Goal: Information Seeking & Learning: Learn about a topic

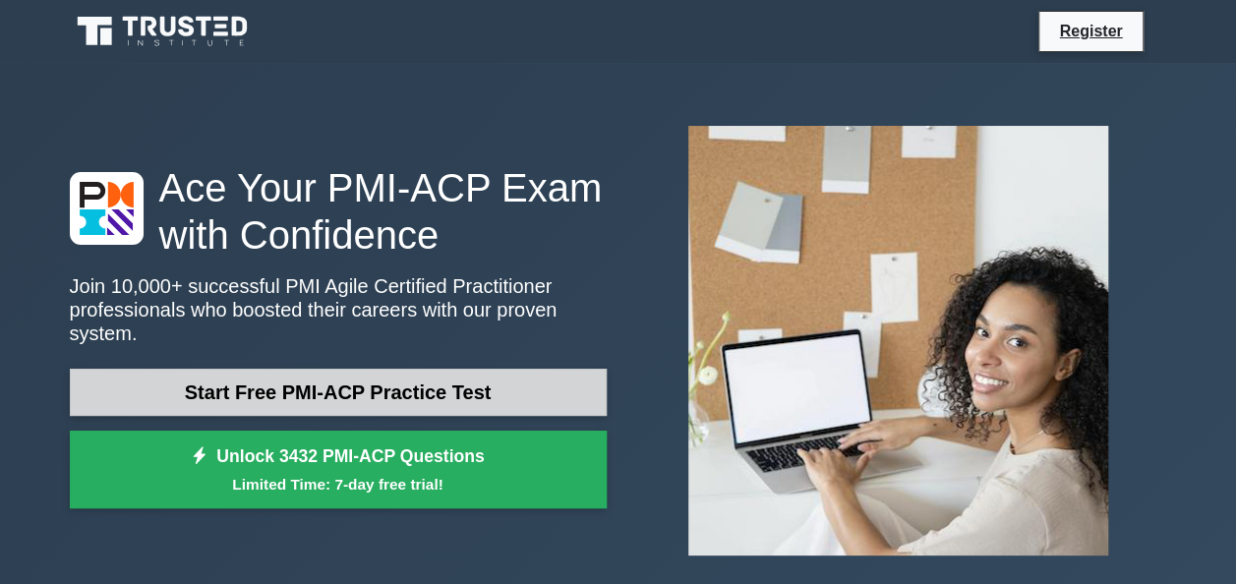
click at [398, 383] on link "Start Free PMI-ACP Practice Test" at bounding box center [338, 392] width 537 height 47
click at [403, 369] on link "Start Free PMI-ACP Practice Test" at bounding box center [338, 392] width 537 height 47
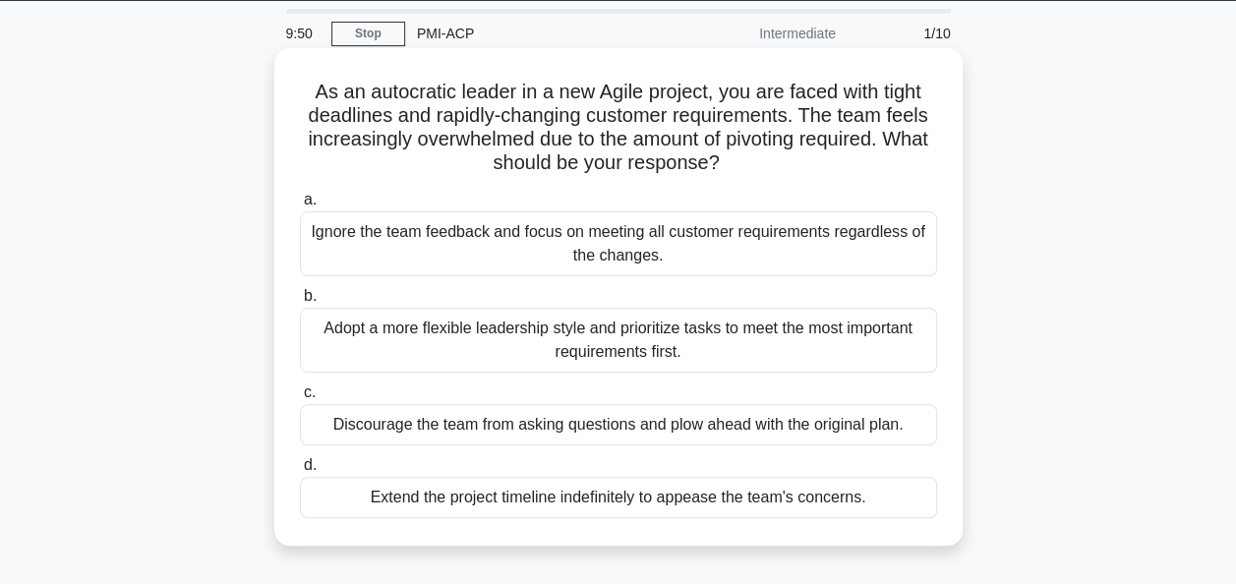
scroll to position [63, 0]
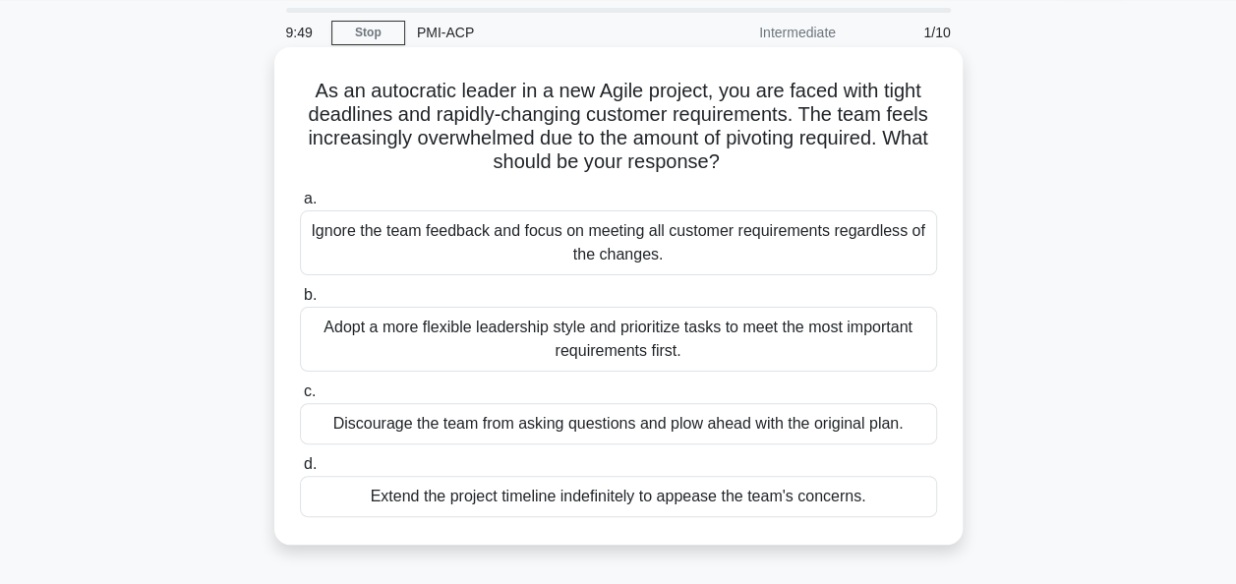
click at [604, 337] on div "Adopt a more flexible leadership style and prioritize tasks to meet the most im…" at bounding box center [618, 339] width 637 height 65
click at [300, 302] on input "b. Adopt a more flexible leadership style and prioritize tasks to meet the most…" at bounding box center [300, 295] width 0 height 13
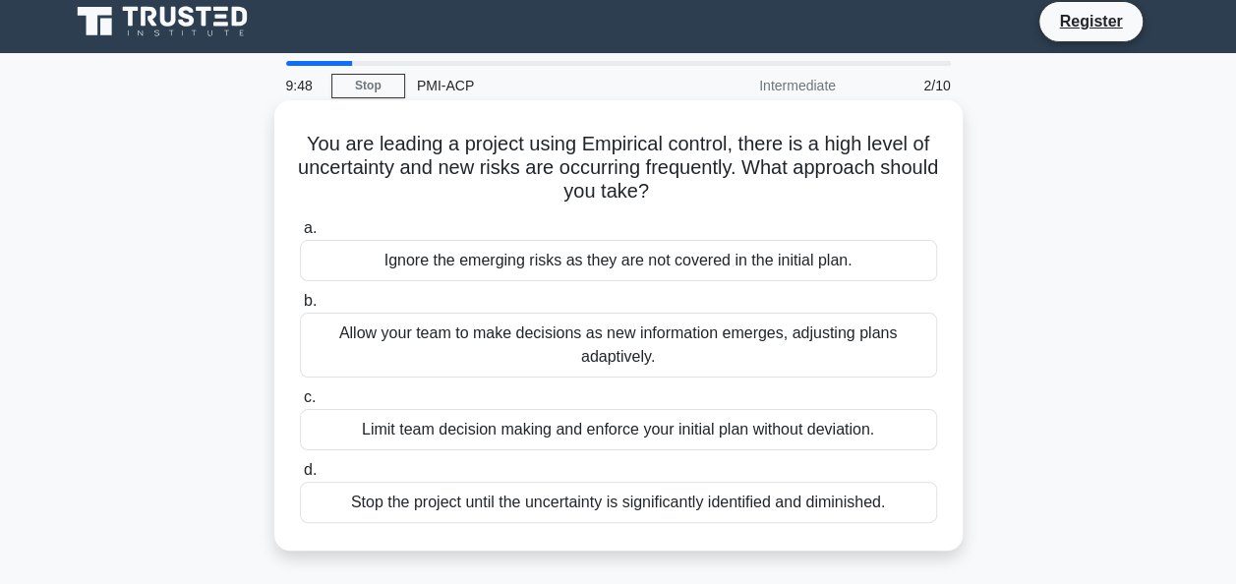
scroll to position [0, 0]
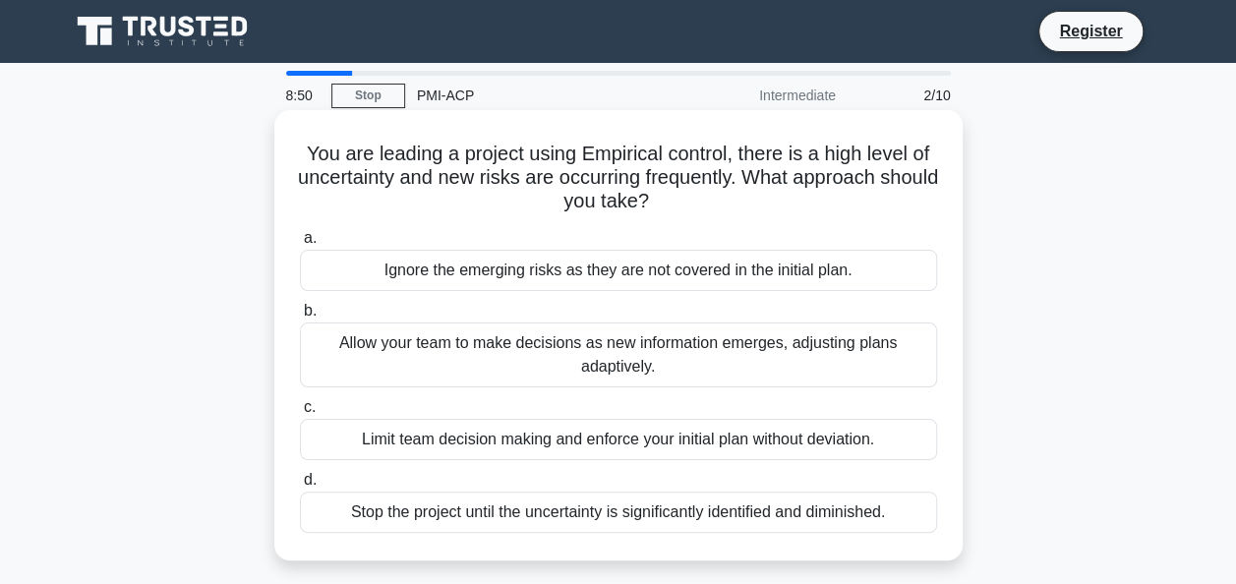
click at [553, 355] on div "Allow your team to make decisions as new information emerges, adjusting plans a…" at bounding box center [618, 354] width 637 height 65
click at [300, 318] on input "b. Allow your team to make decisions as new information emerges, adjusting plan…" at bounding box center [300, 311] width 0 height 13
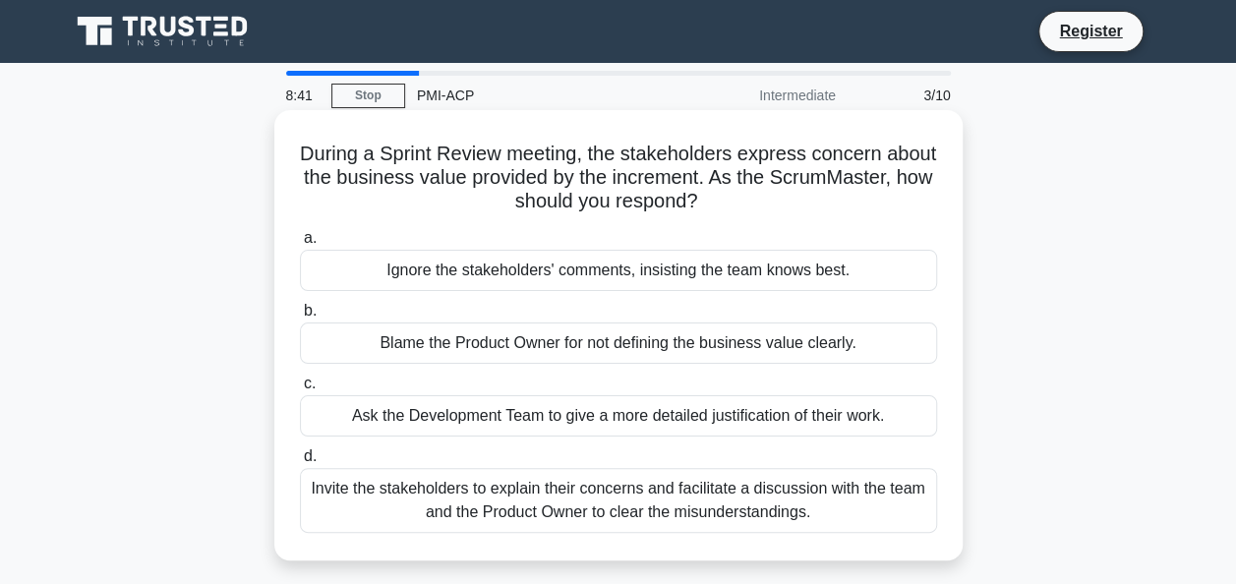
click at [859, 509] on div "Invite the stakeholders to explain their concerns and facilitate a discussion w…" at bounding box center [618, 500] width 637 height 65
click at [300, 463] on input "d. Invite the stakeholders to explain their concerns and facilitate a discussio…" at bounding box center [300, 456] width 0 height 13
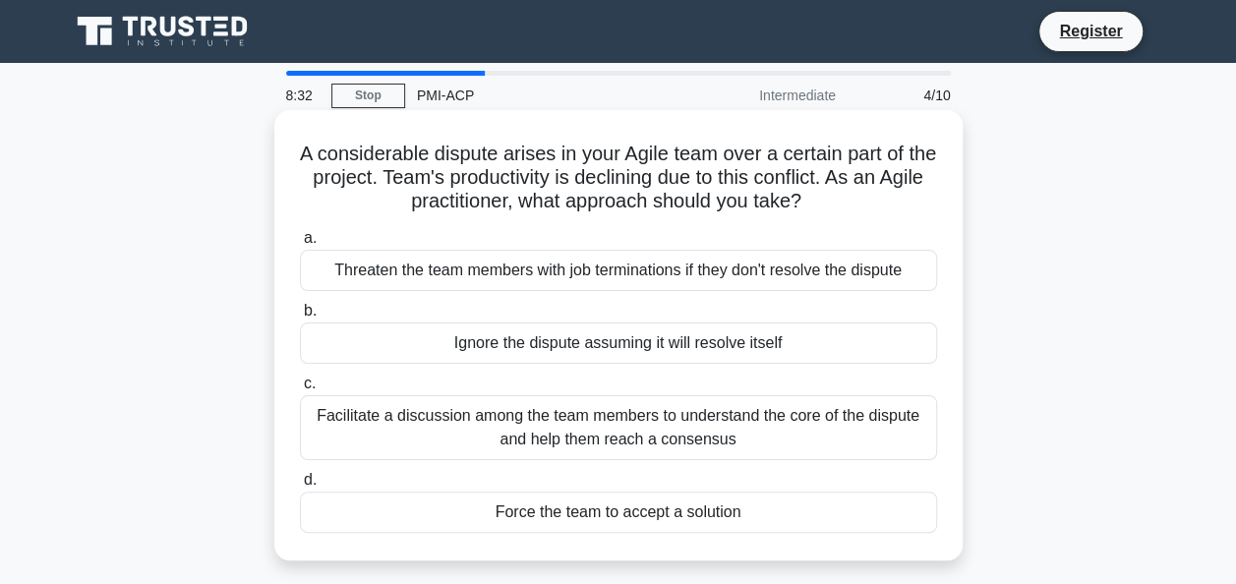
click at [767, 436] on div "Facilitate a discussion among the team members to understand the core of the di…" at bounding box center [618, 427] width 637 height 65
click at [300, 390] on input "c. Facilitate a discussion among the team members to understand the core of the…" at bounding box center [300, 384] width 0 height 13
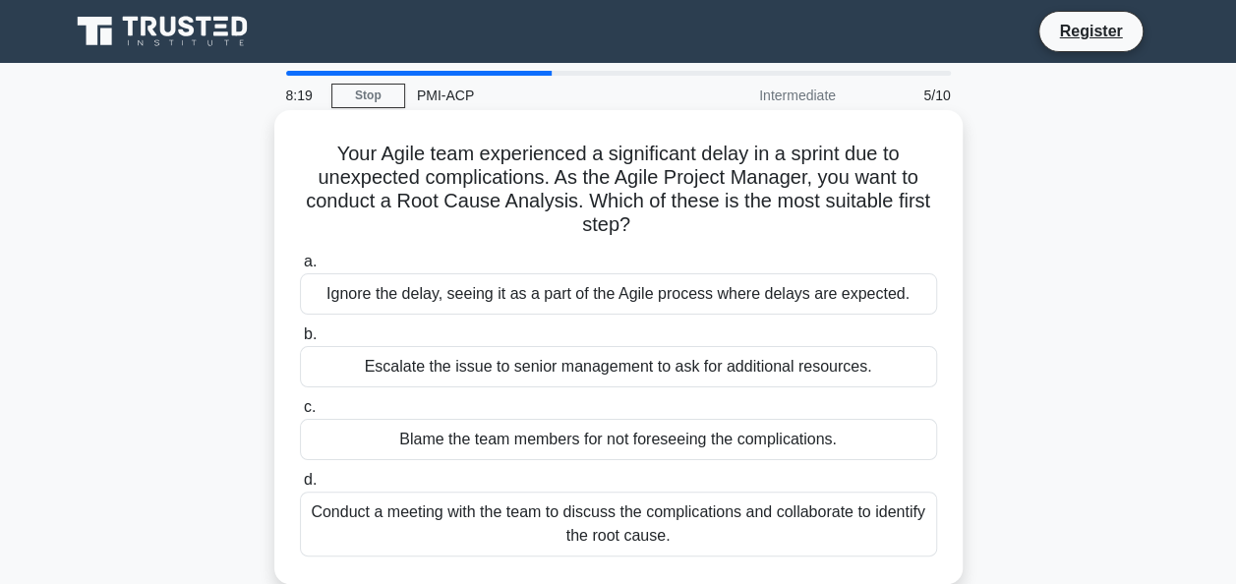
click at [784, 522] on div "Conduct a meeting with the team to discuss the complications and collaborate to…" at bounding box center [618, 524] width 637 height 65
click at [300, 487] on input "d. Conduct a meeting with the team to discuss the complications and collaborate…" at bounding box center [300, 480] width 0 height 13
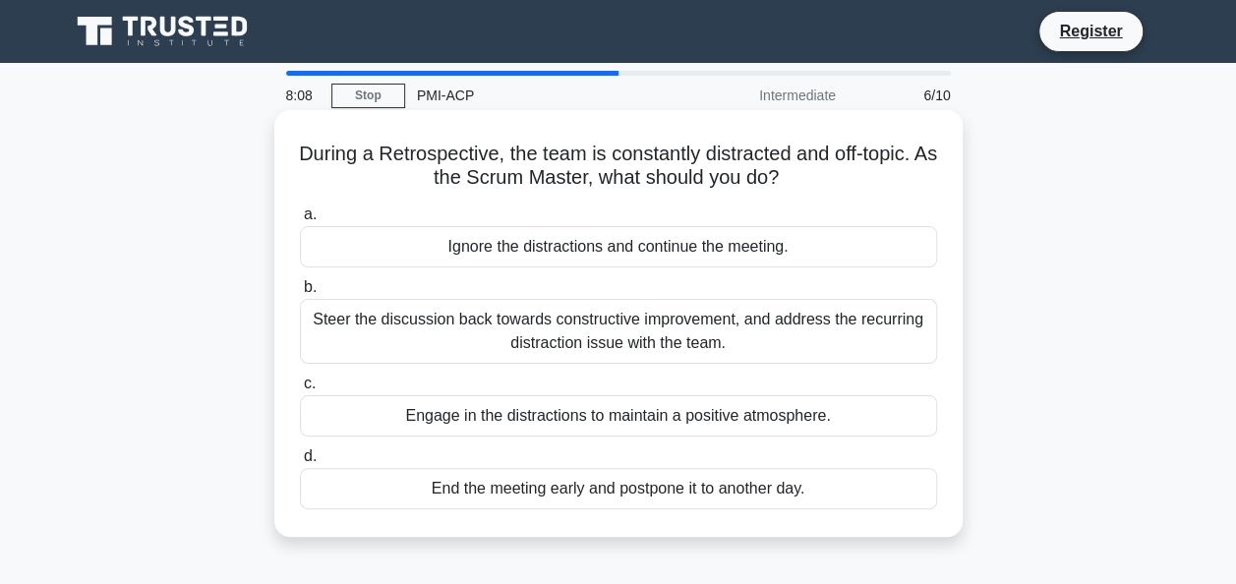
click at [704, 340] on div "Steer the discussion back towards constructive improvement, and address the rec…" at bounding box center [618, 331] width 637 height 65
click at [300, 294] on input "b. Steer the discussion back towards constructive improvement, and address the …" at bounding box center [300, 287] width 0 height 13
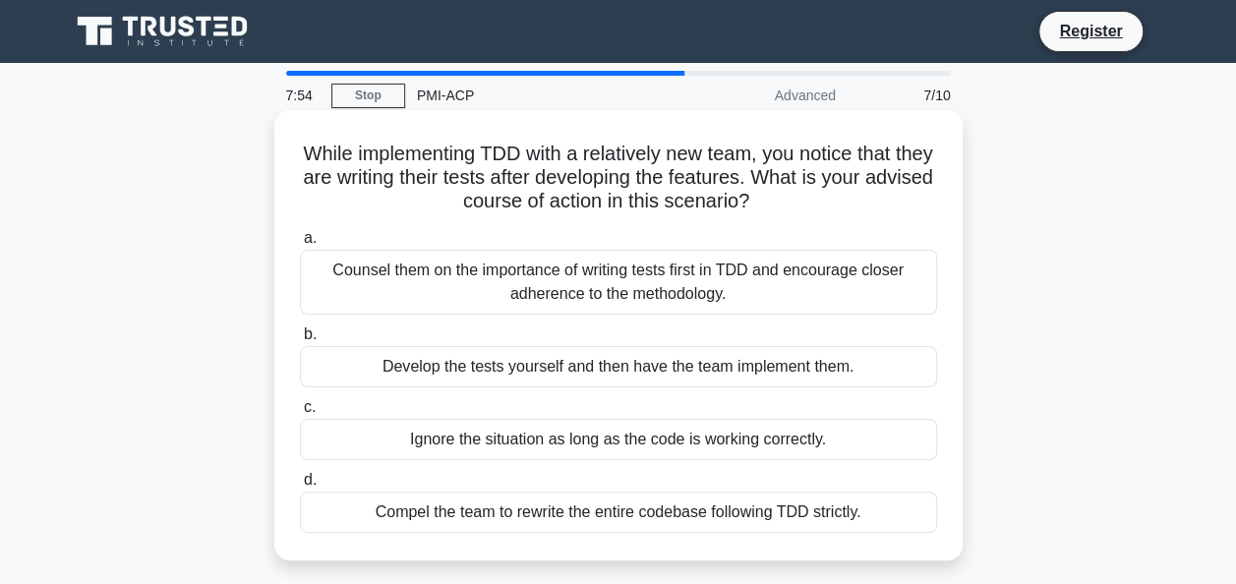
click at [700, 294] on div "Counsel them on the importance of writing tests first in TDD and encourage clos…" at bounding box center [618, 282] width 637 height 65
click at [300, 245] on input "a. Counsel them on the importance of writing tests first in TDD and encourage c…" at bounding box center [300, 238] width 0 height 13
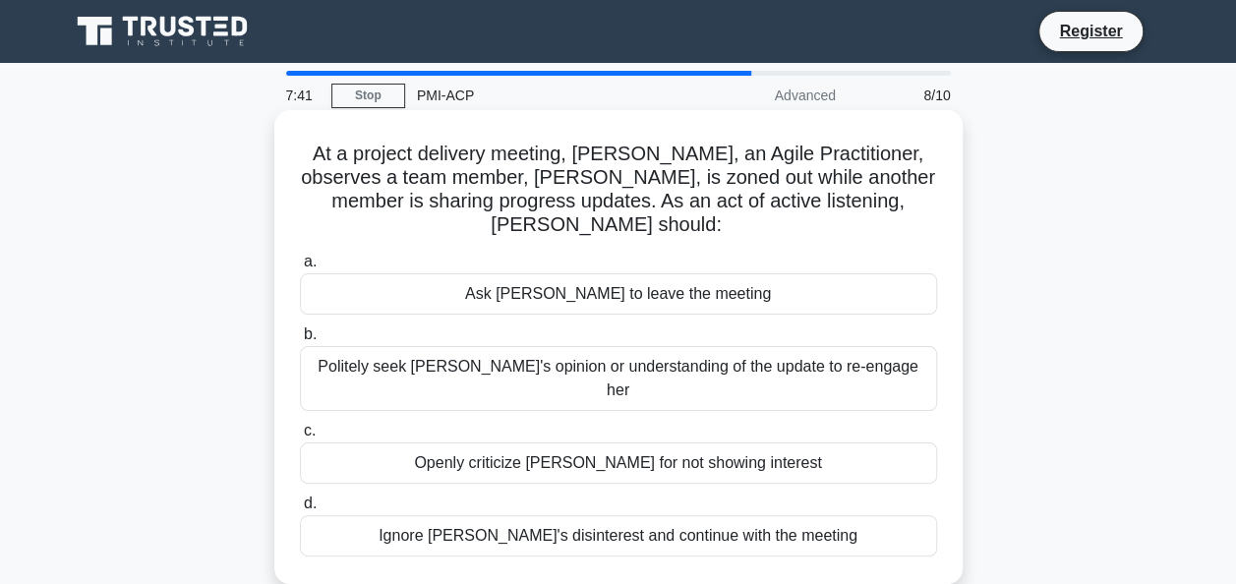
click at [735, 346] on div "Politely seek Karen's opinion or understanding of the update to re-engage her" at bounding box center [618, 378] width 637 height 65
click at [300, 341] on input "b. Politely seek Karen's opinion or understanding of the update to re-engage her" at bounding box center [300, 334] width 0 height 13
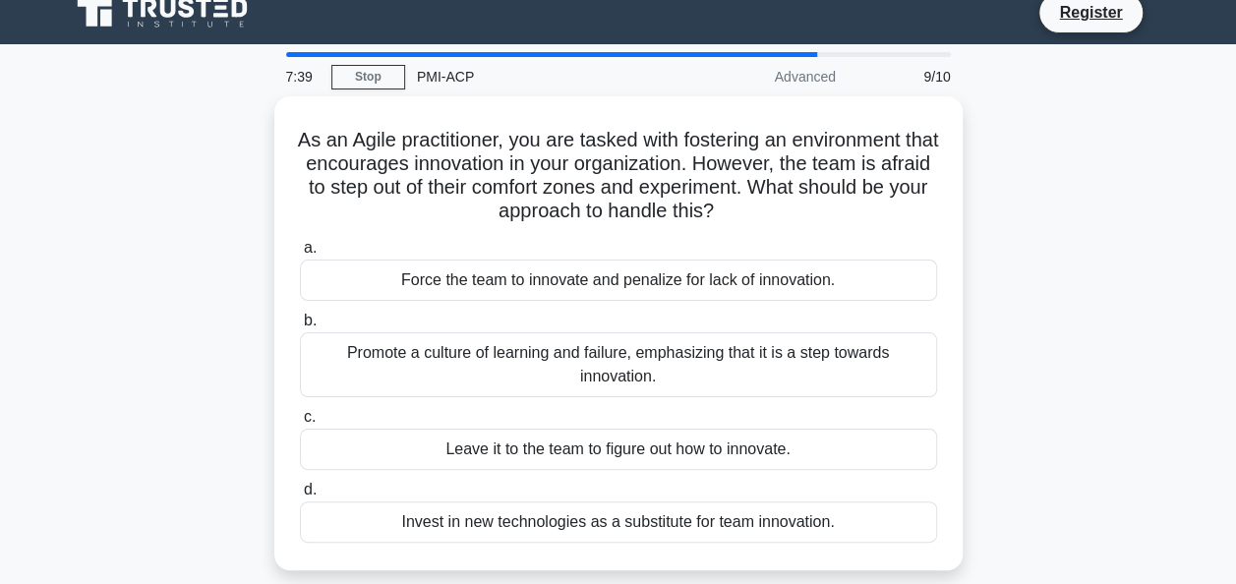
scroll to position [46, 0]
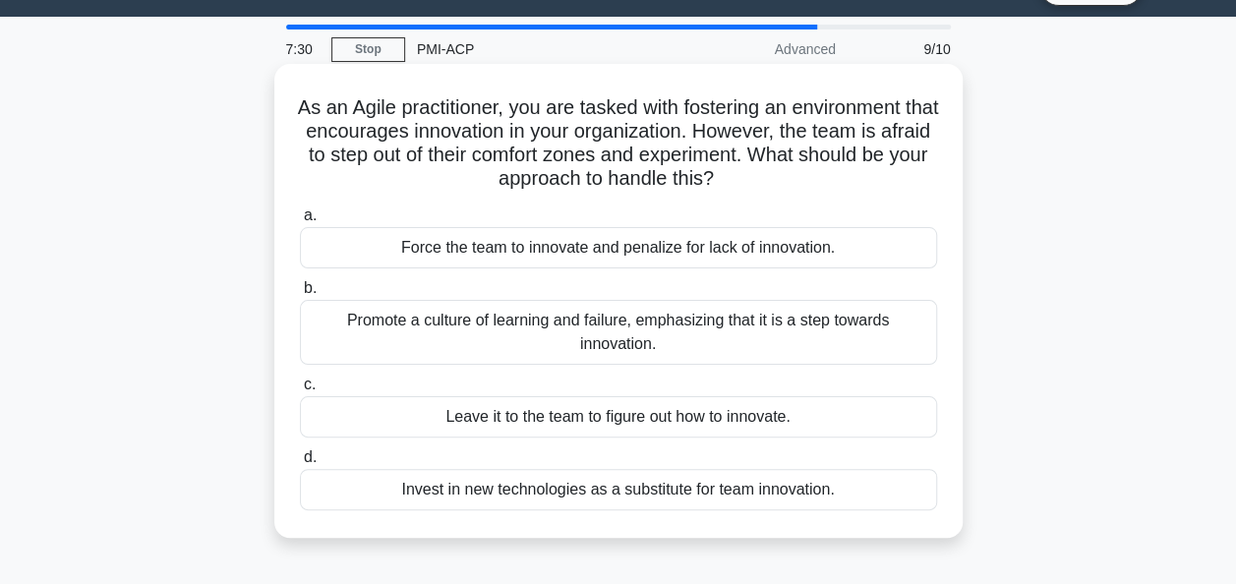
click at [788, 320] on div "Promote a culture of learning and failure, emphasizing that it is a step toward…" at bounding box center [618, 332] width 637 height 65
click at [300, 295] on input "b. Promote a culture of learning and failure, emphasizing that it is a step tow…" at bounding box center [300, 288] width 0 height 13
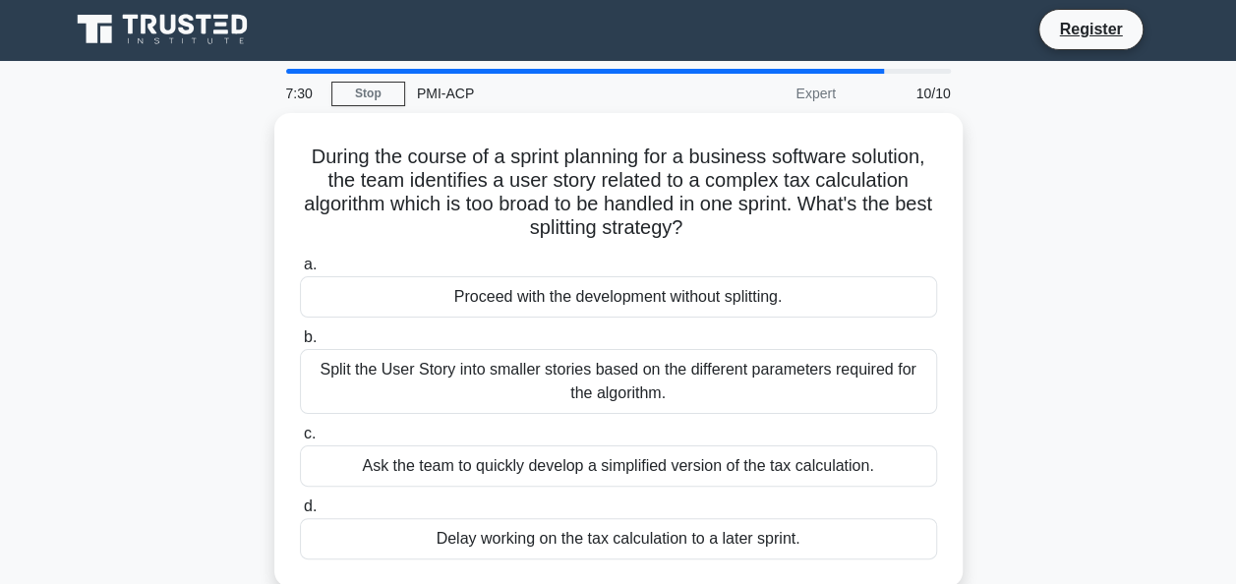
scroll to position [0, 0]
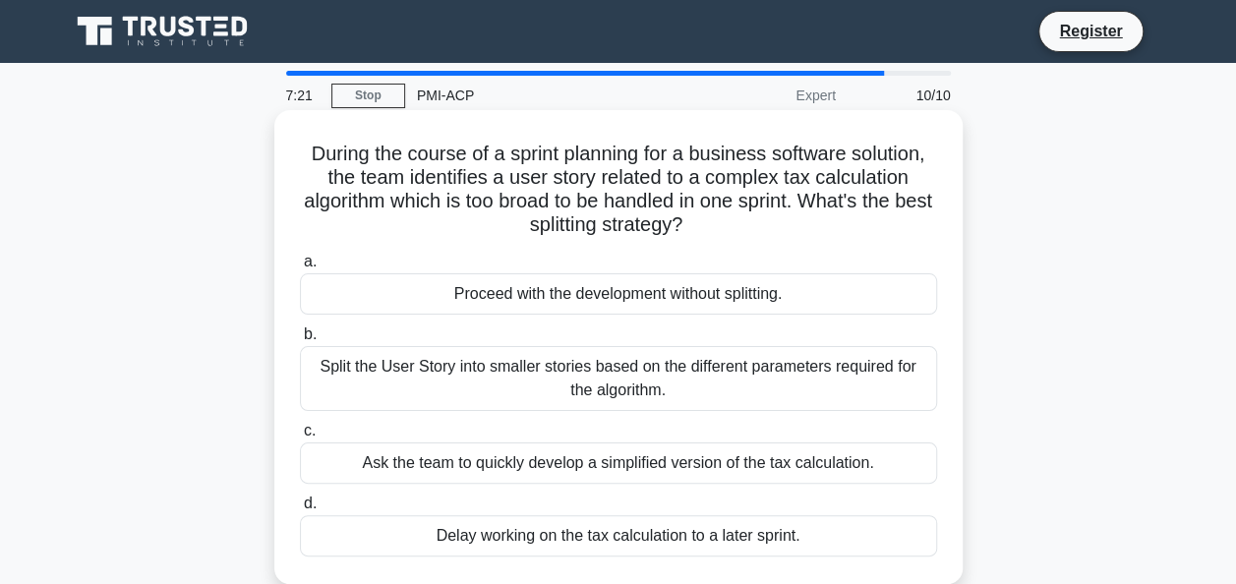
click at [788, 380] on div "Split the User Story into smaller stories based on the different parameters req…" at bounding box center [618, 378] width 637 height 65
click at [300, 341] on input "b. Split the User Story into smaller stories based on the different parameters …" at bounding box center [300, 334] width 0 height 13
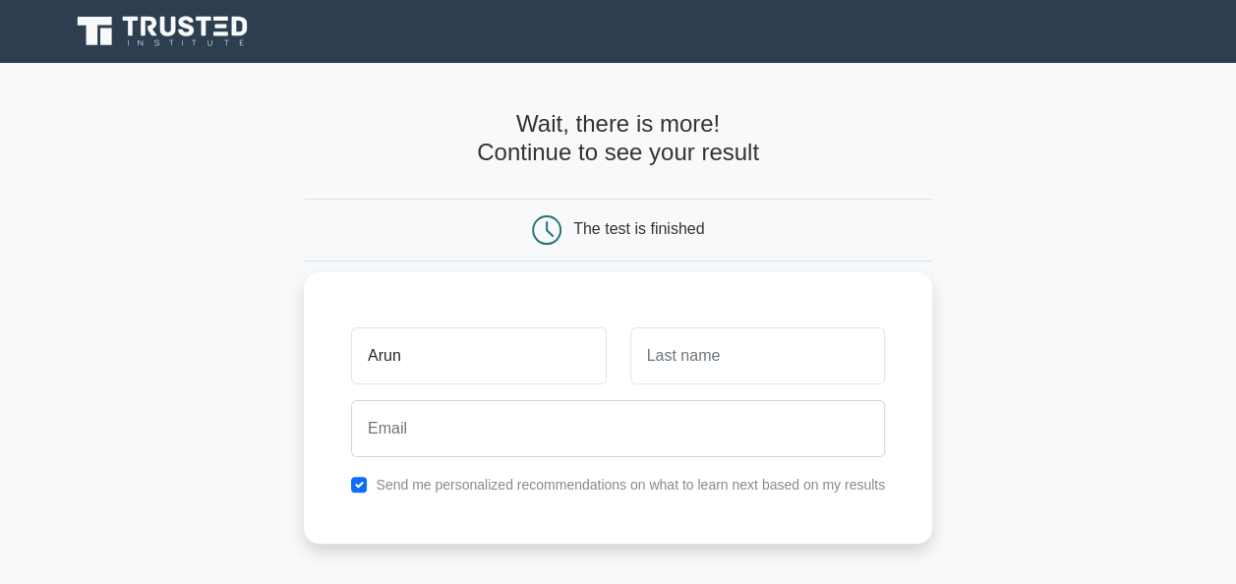
type input "Arun"
type input "K"
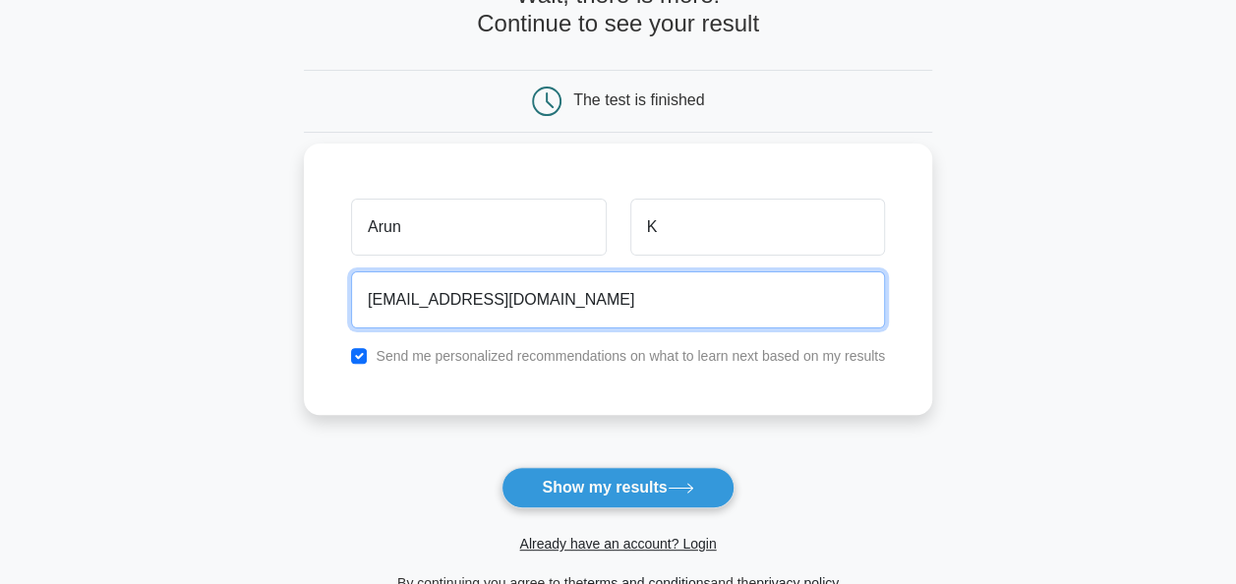
scroll to position [134, 0]
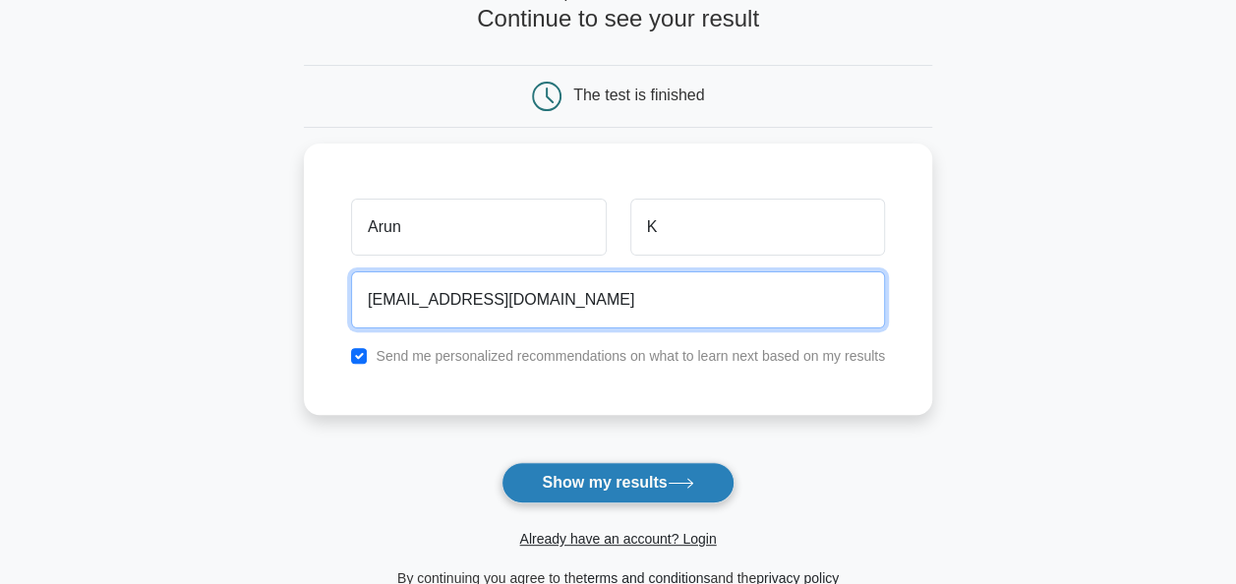
type input "arun.k@gmail.com"
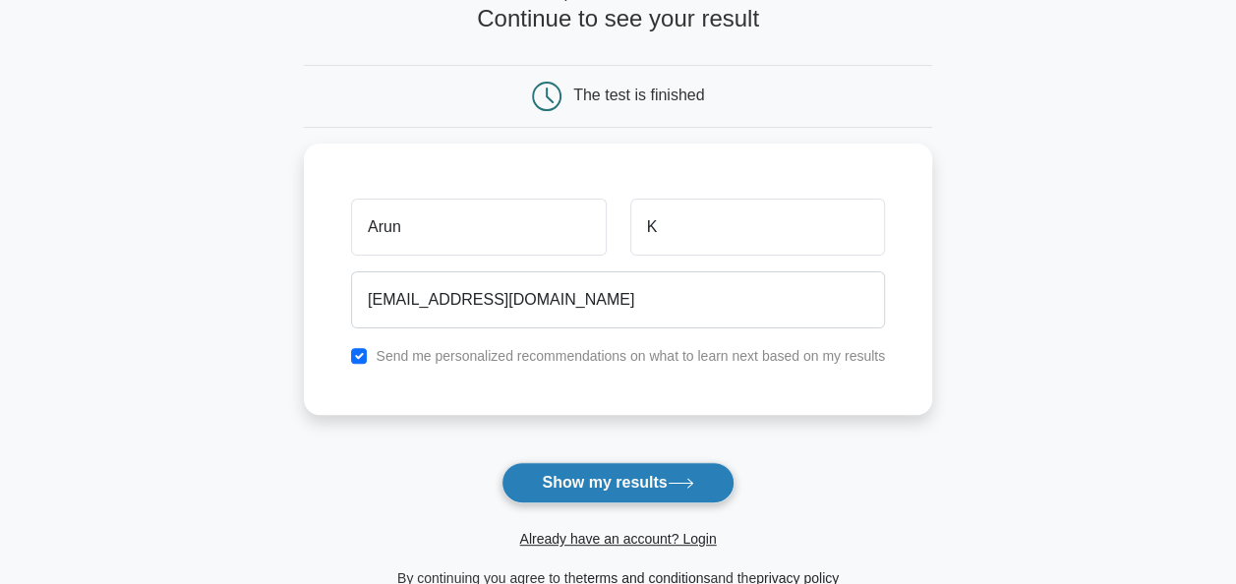
click at [614, 481] on button "Show my results" at bounding box center [617, 482] width 232 height 41
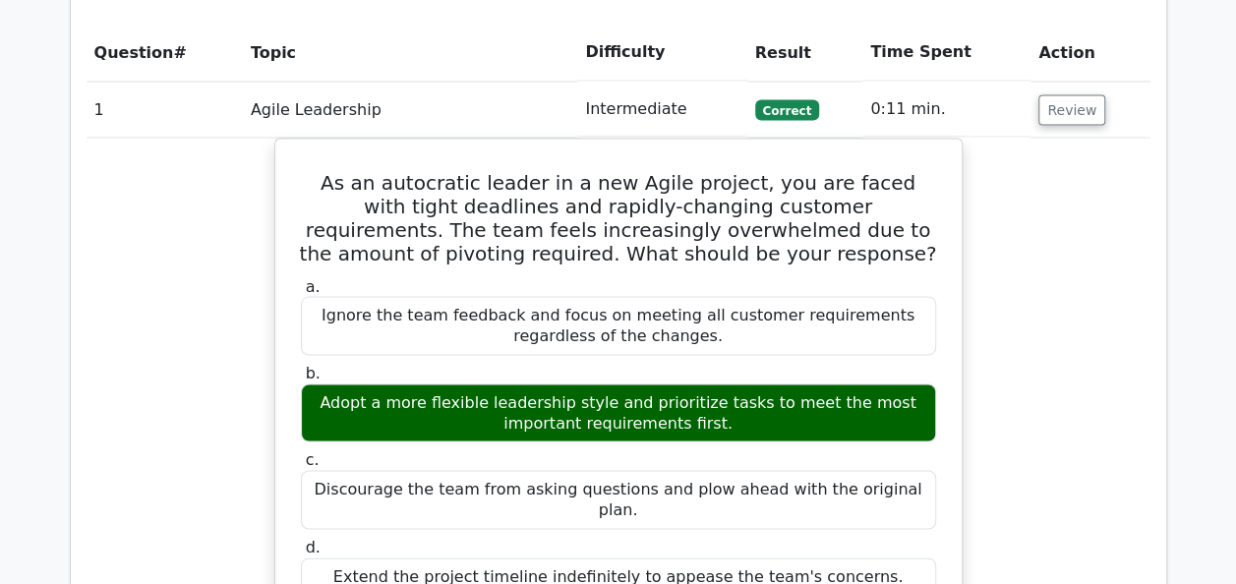
scroll to position [1754, 0]
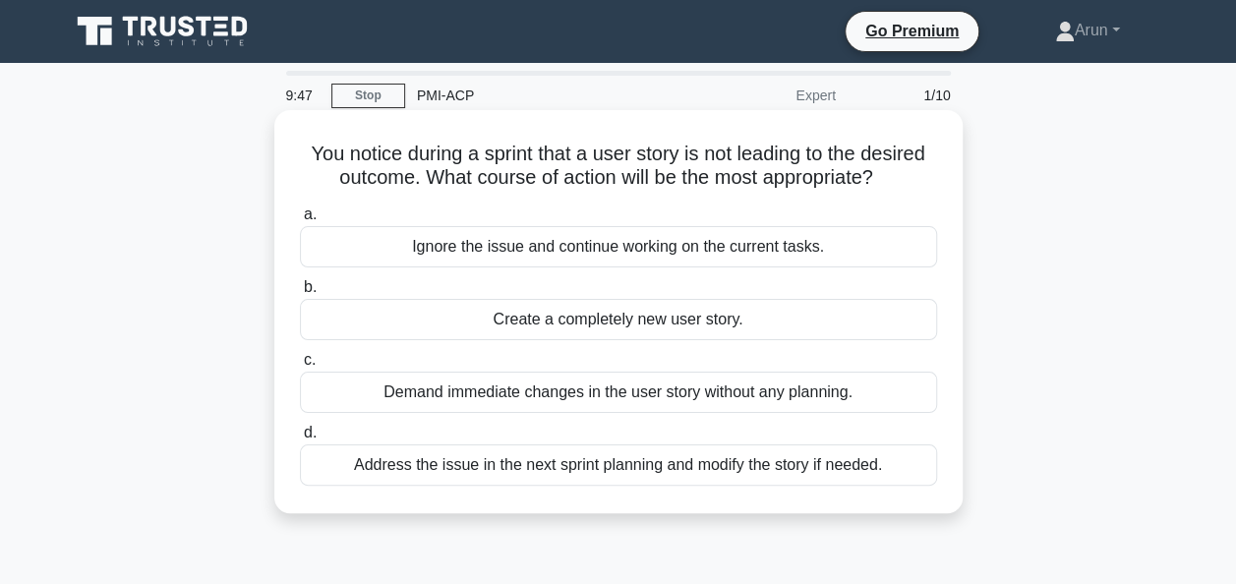
click at [582, 471] on div "Address the issue in the next sprint planning and modify the story if needed." at bounding box center [618, 464] width 637 height 41
click at [300, 439] on input "d. Address the issue in the next sprint planning and modify the story if needed." at bounding box center [300, 433] width 0 height 13
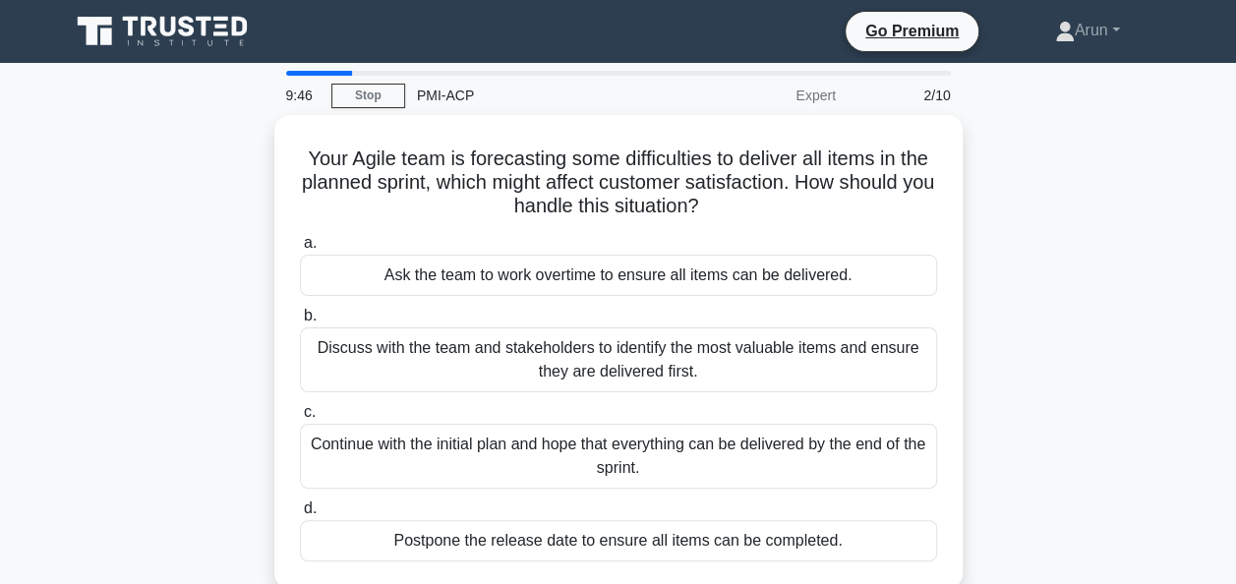
scroll to position [25, 0]
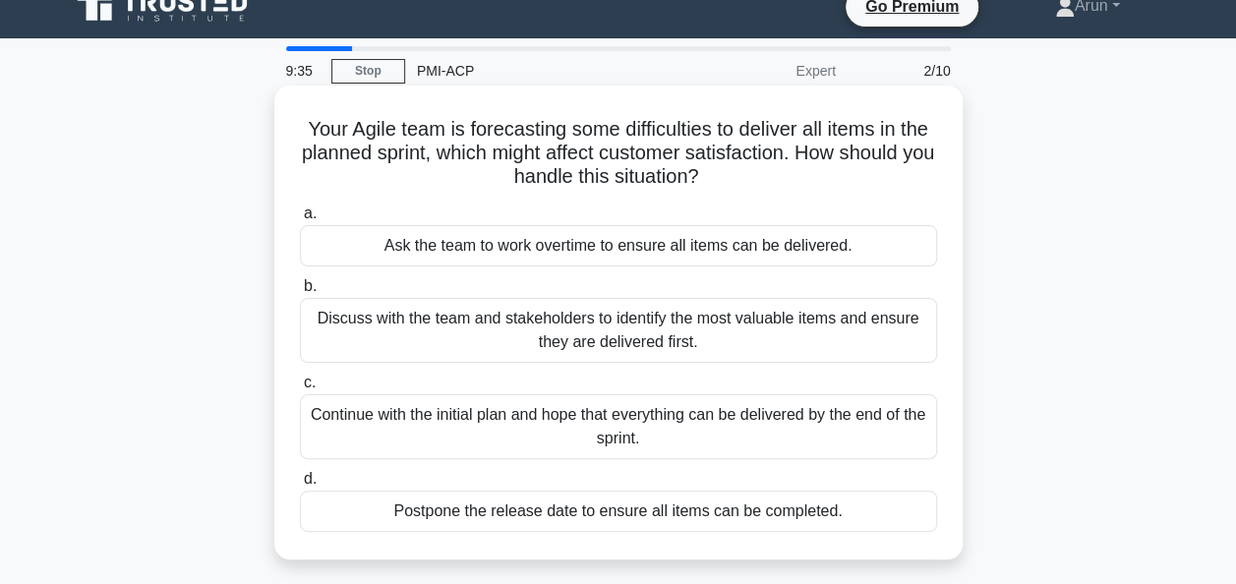
click at [702, 351] on div "Discuss with the team and stakeholders to identify the most valuable items and …" at bounding box center [618, 330] width 637 height 65
click at [300, 293] on input "b. Discuss with the team and stakeholders to identify the most valuable items a…" at bounding box center [300, 286] width 0 height 13
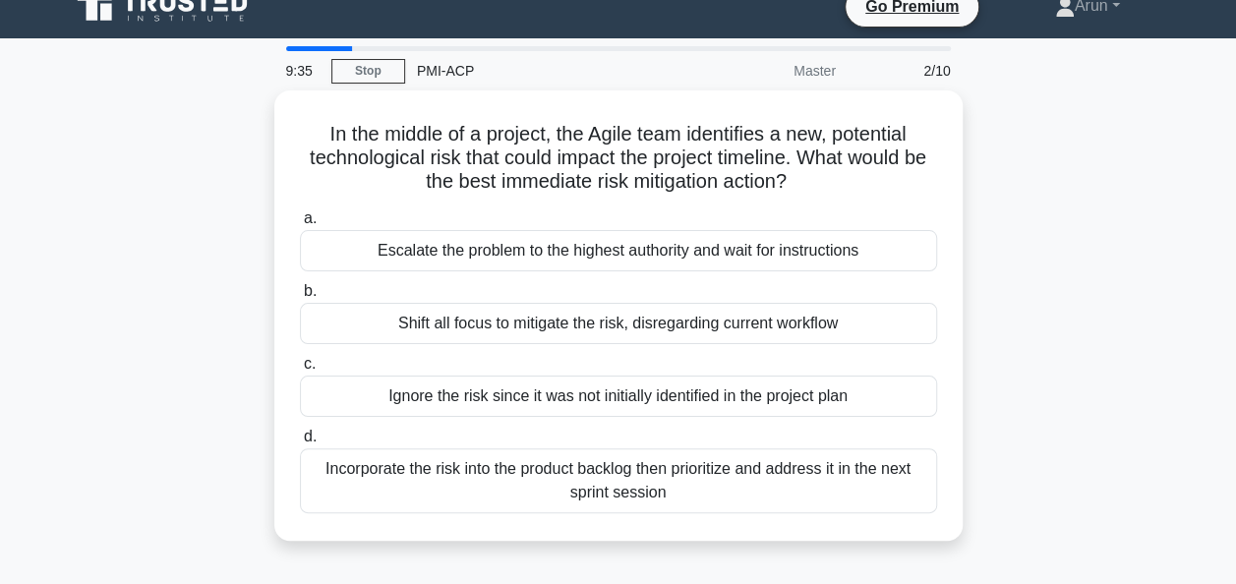
scroll to position [0, 0]
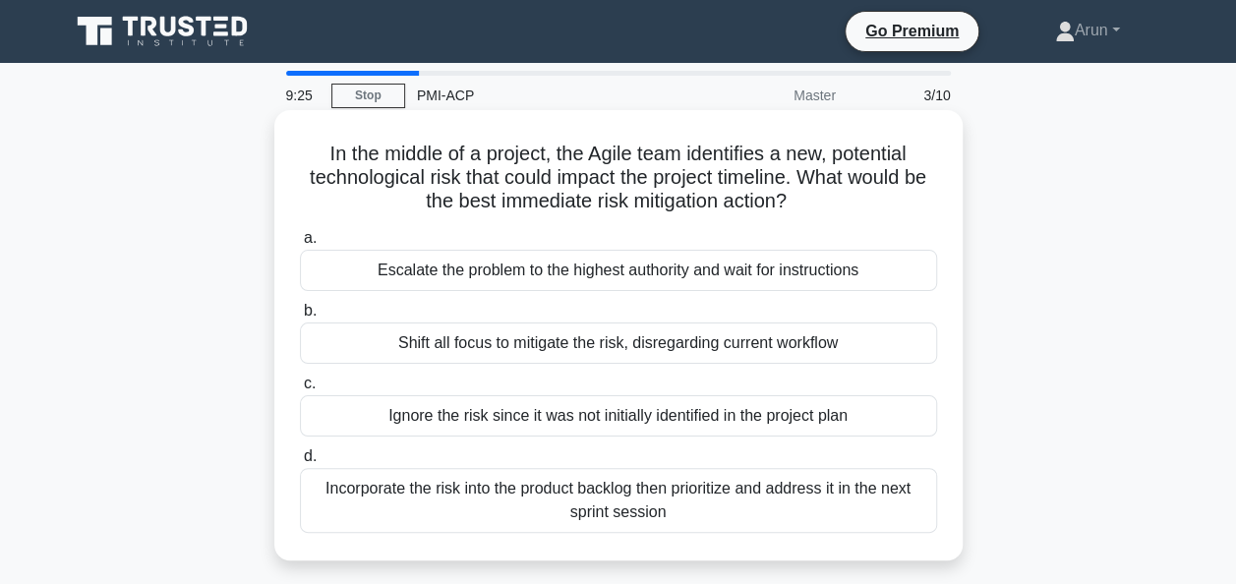
click at [810, 503] on div "Incorporate the risk into the product backlog then prioritize and address it in…" at bounding box center [618, 500] width 637 height 65
click at [300, 463] on input "d. Incorporate the risk into the product backlog then prioritize and address it…" at bounding box center [300, 456] width 0 height 13
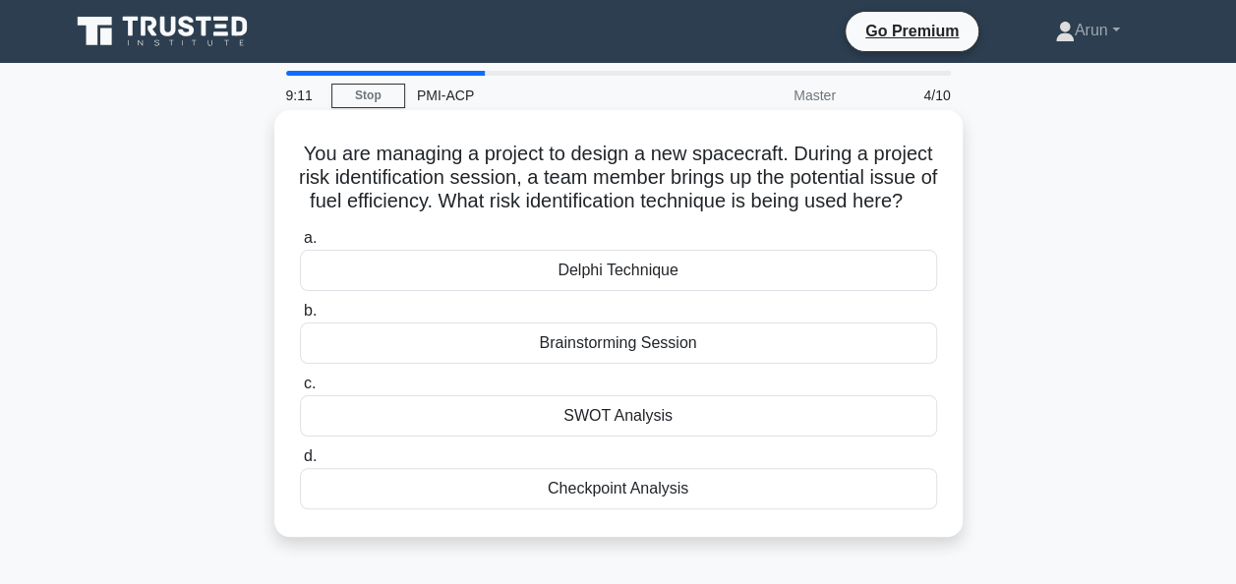
click at [642, 362] on div "Brainstorming Session" at bounding box center [618, 342] width 637 height 41
click at [300, 318] on input "b. Brainstorming Session" at bounding box center [300, 311] width 0 height 13
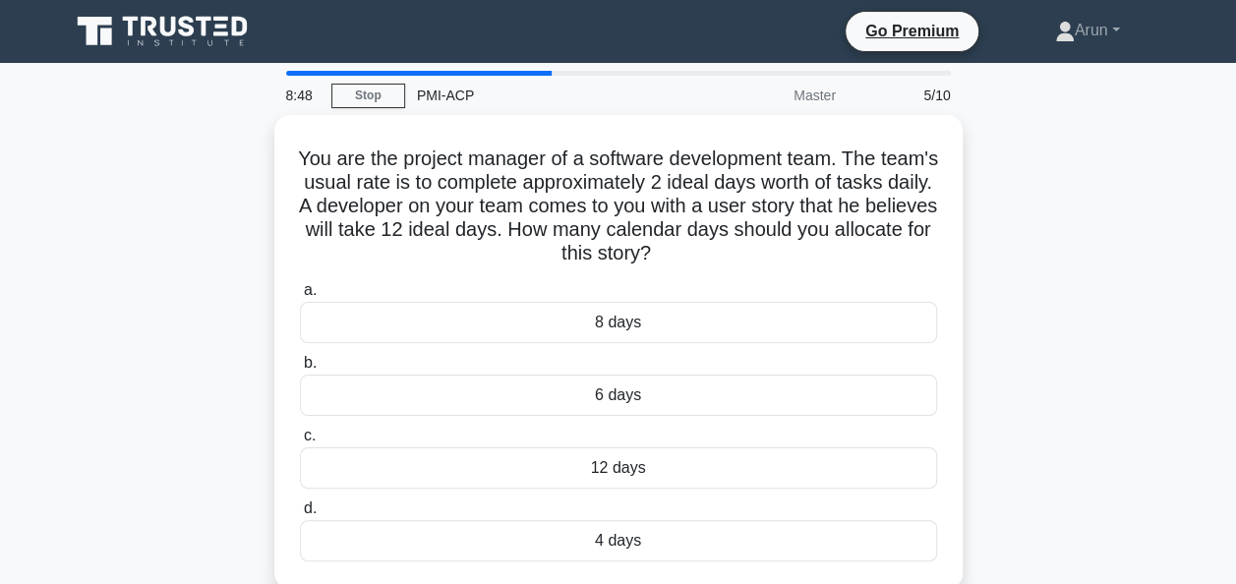
drag, startPoint x: 614, startPoint y: 385, endPoint x: 1013, endPoint y: 446, distance: 402.8
click at [1013, 446] on div "You are the project manager of a software development team. The team's usual ra…" at bounding box center [618, 363] width 1121 height 497
drag, startPoint x: 1013, startPoint y: 446, endPoint x: 975, endPoint y: 399, distance: 60.2
click at [975, 399] on div "You are the project manager of a software development team. The team's usual ra…" at bounding box center [618, 363] width 1121 height 497
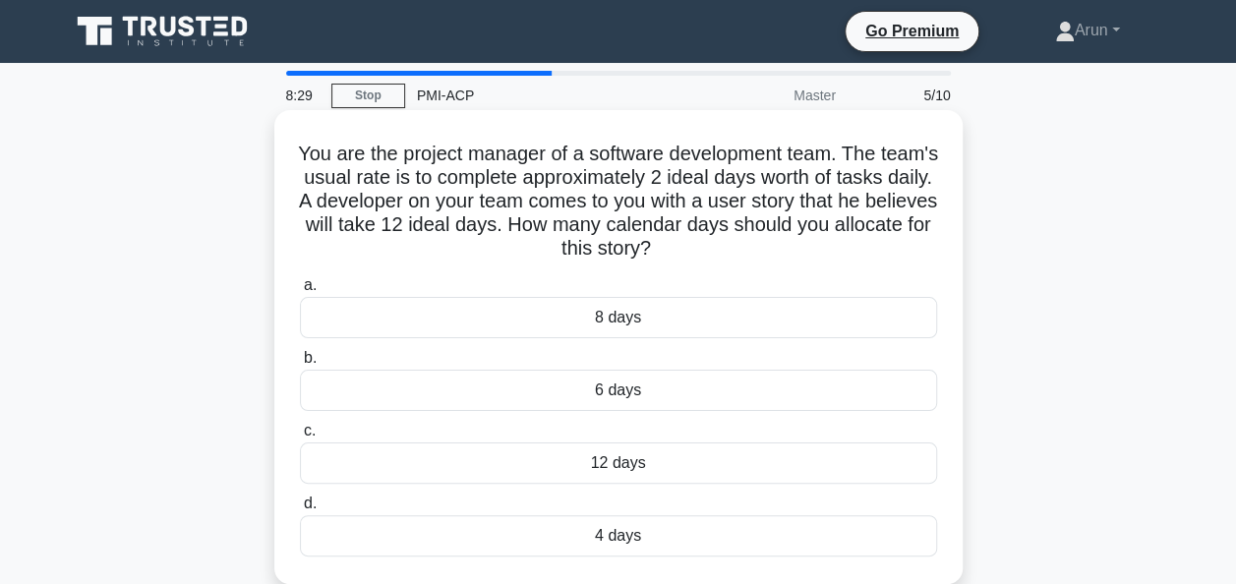
click at [639, 398] on div "6 days" at bounding box center [618, 390] width 637 height 41
click at [300, 365] on input "b. 6 days" at bounding box center [300, 358] width 0 height 13
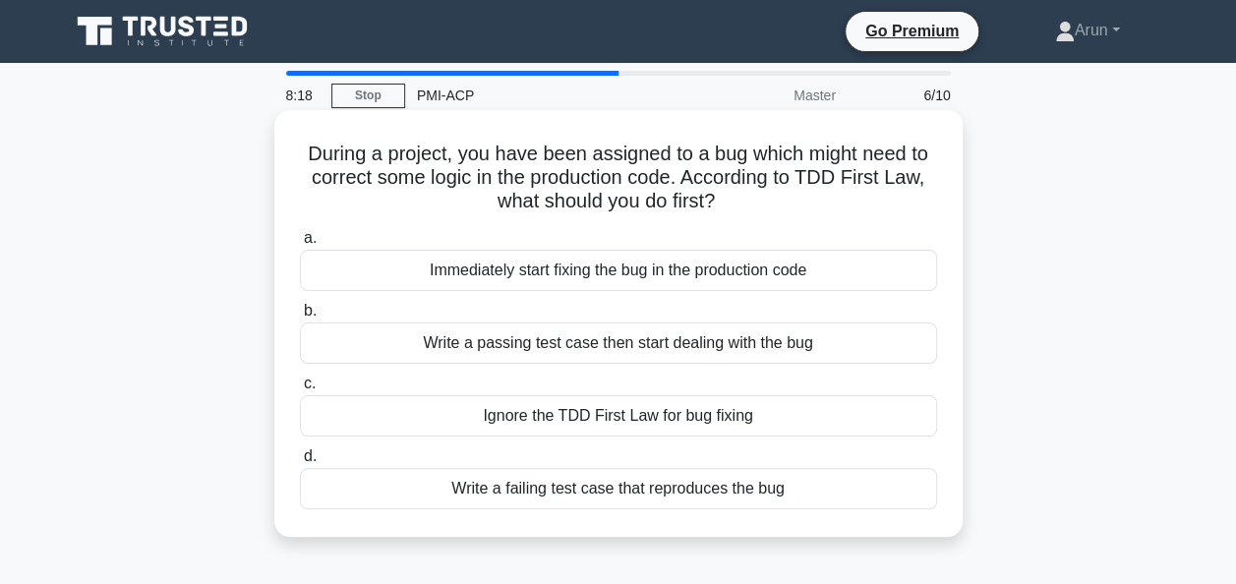
click at [655, 488] on div "Write a failing test case that reproduces the bug" at bounding box center [618, 488] width 637 height 41
click at [300, 463] on input "d. Write a failing test case that reproduces the bug" at bounding box center [300, 456] width 0 height 13
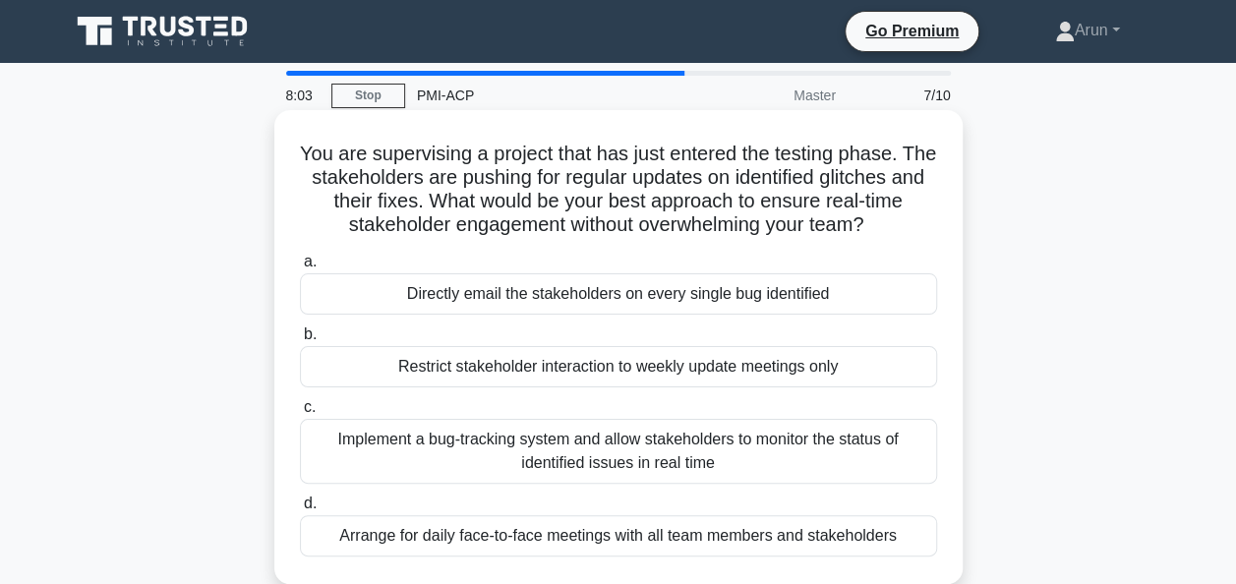
click at [787, 456] on div "Implement a bug-tracking system and allow stakeholders to monitor the status of…" at bounding box center [618, 451] width 637 height 65
click at [300, 414] on input "c. Implement a bug-tracking system and allow stakeholders to monitor the status…" at bounding box center [300, 407] width 0 height 13
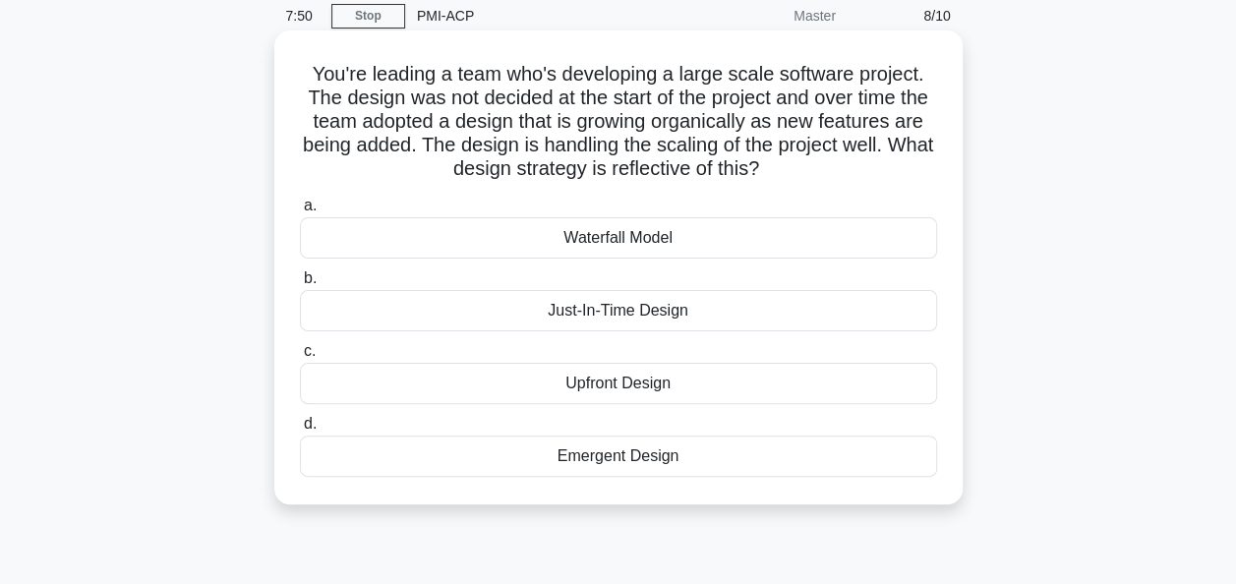
scroll to position [83, 0]
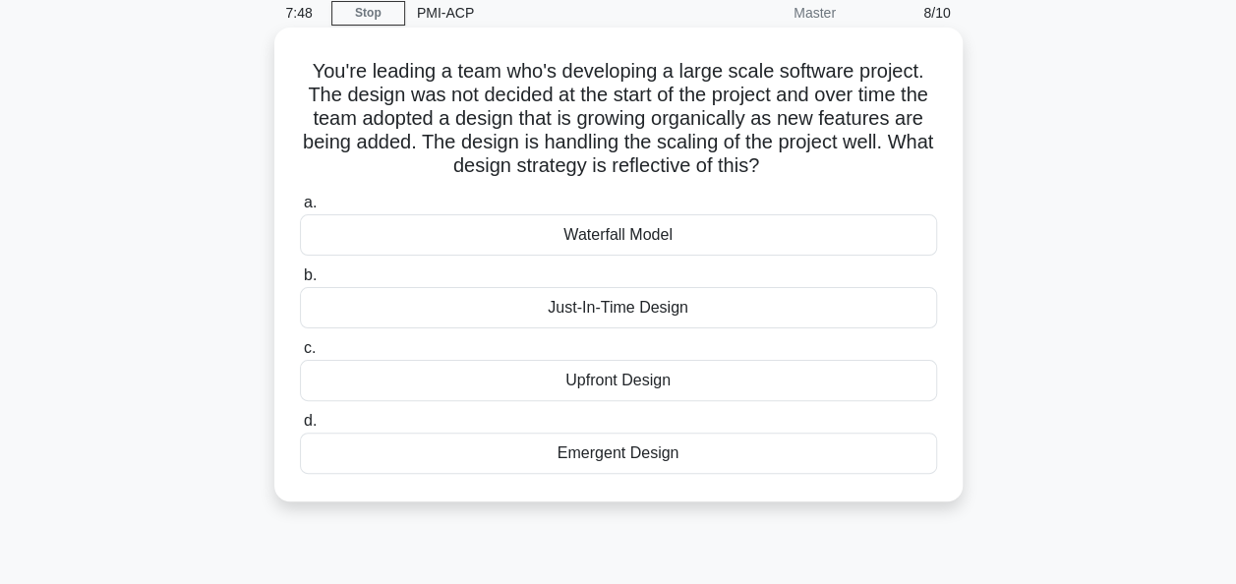
click at [625, 456] on div "Emergent Design" at bounding box center [618, 453] width 637 height 41
click at [300, 428] on input "d. Emergent Design" at bounding box center [300, 421] width 0 height 13
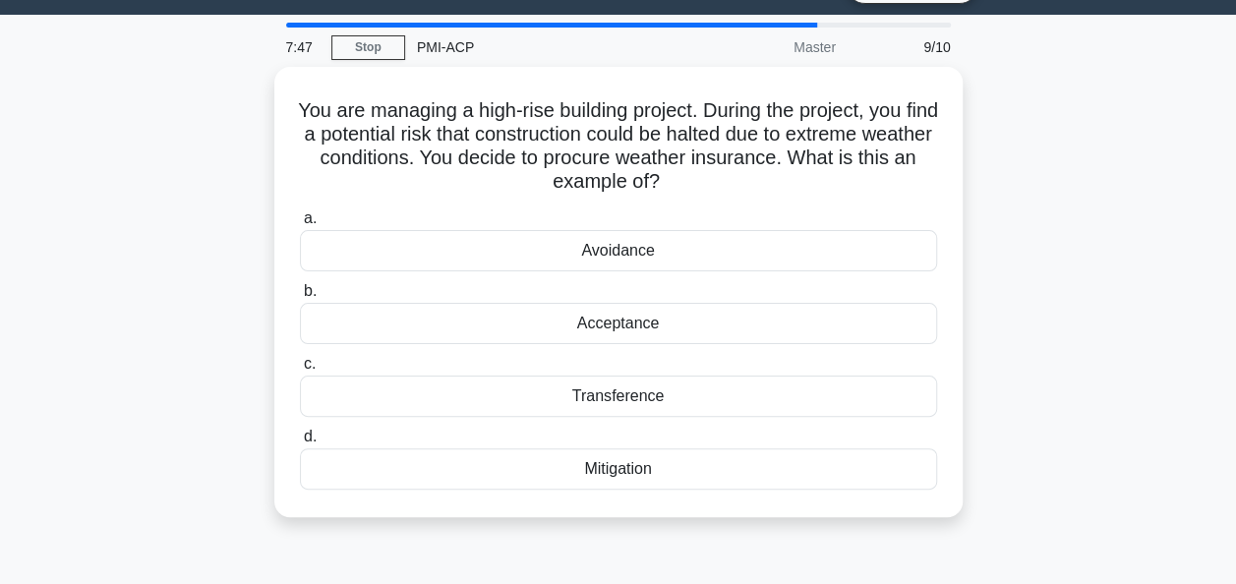
scroll to position [0, 0]
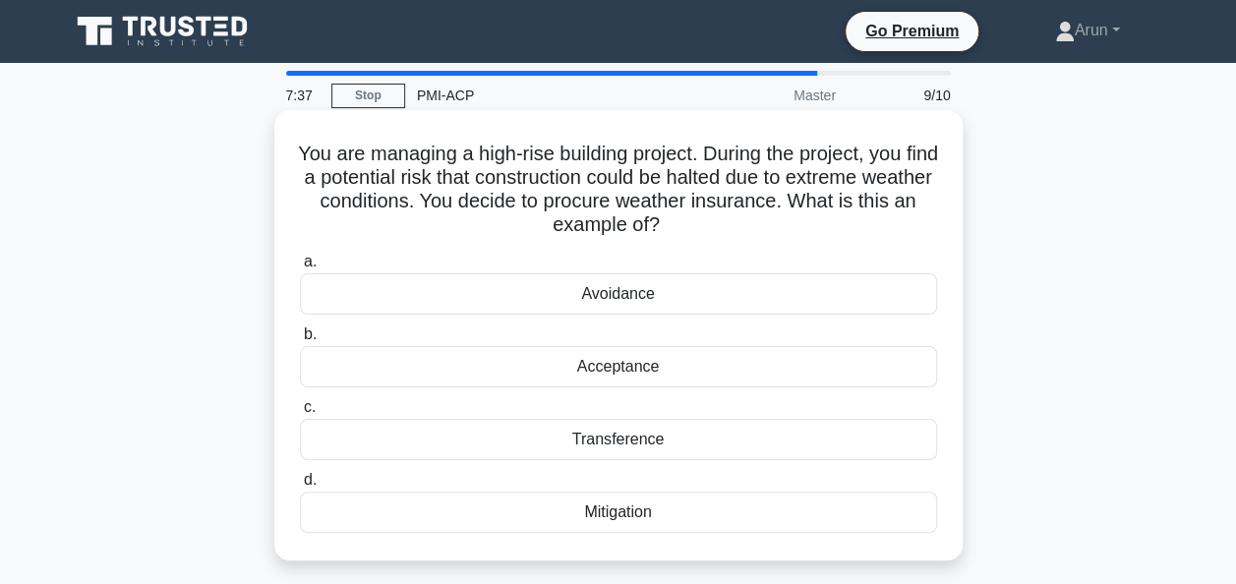
click at [637, 442] on div "Transference" at bounding box center [618, 439] width 637 height 41
click at [300, 414] on input "c. Transference" at bounding box center [300, 407] width 0 height 13
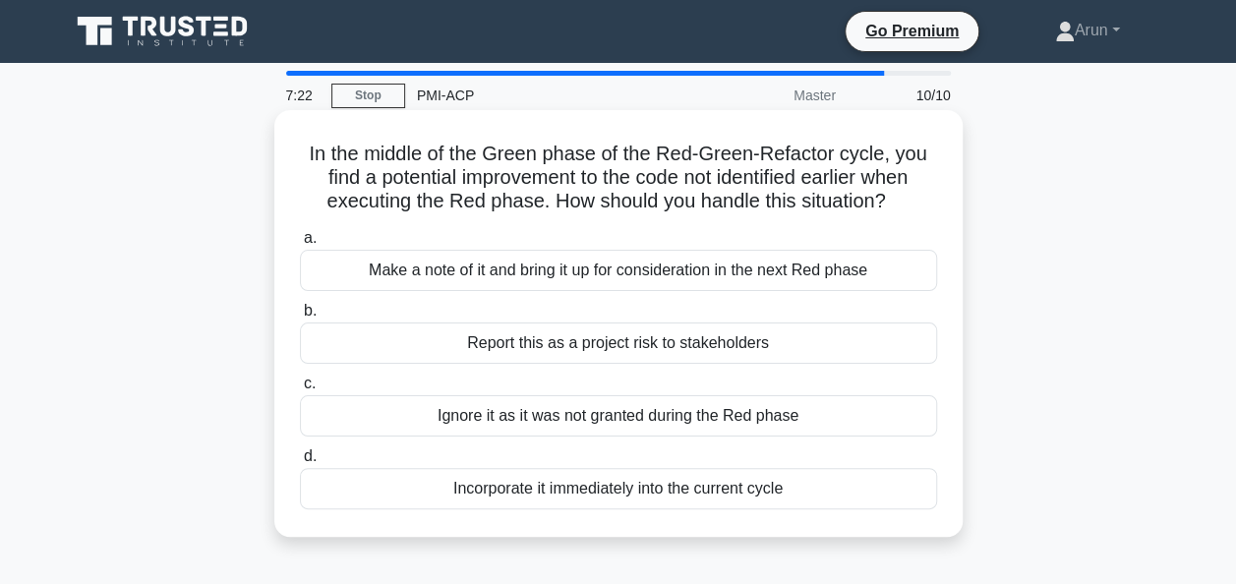
click at [529, 348] on div "Report this as a project risk to stakeholders" at bounding box center [618, 342] width 637 height 41
click at [300, 318] on input "b. Report this as a project risk to stakeholders" at bounding box center [300, 311] width 0 height 13
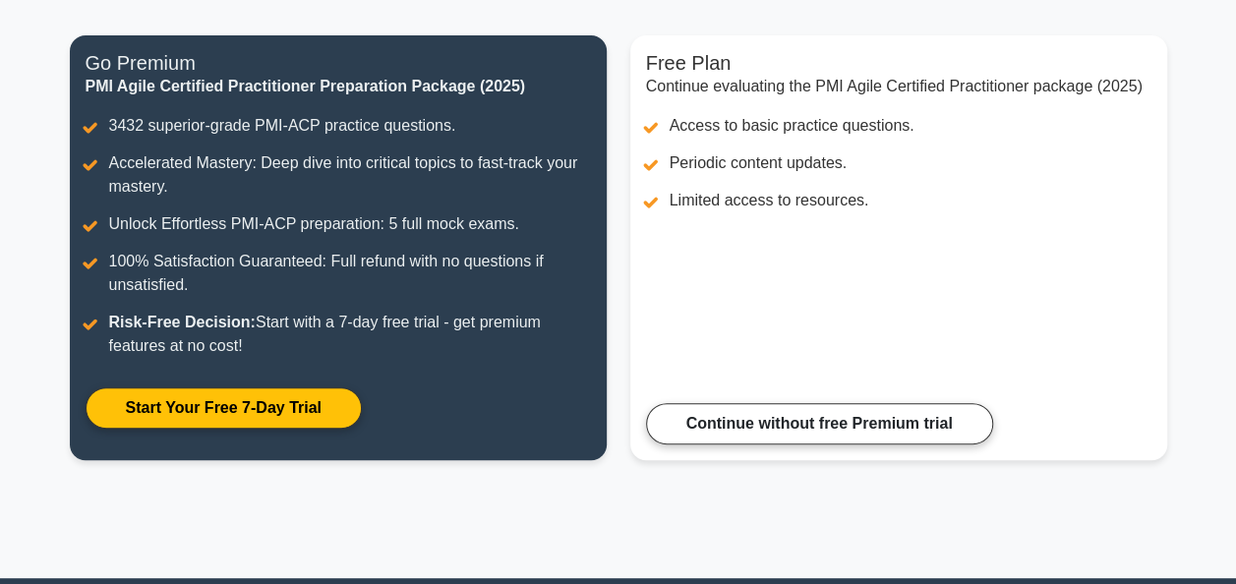
scroll to position [238, 0]
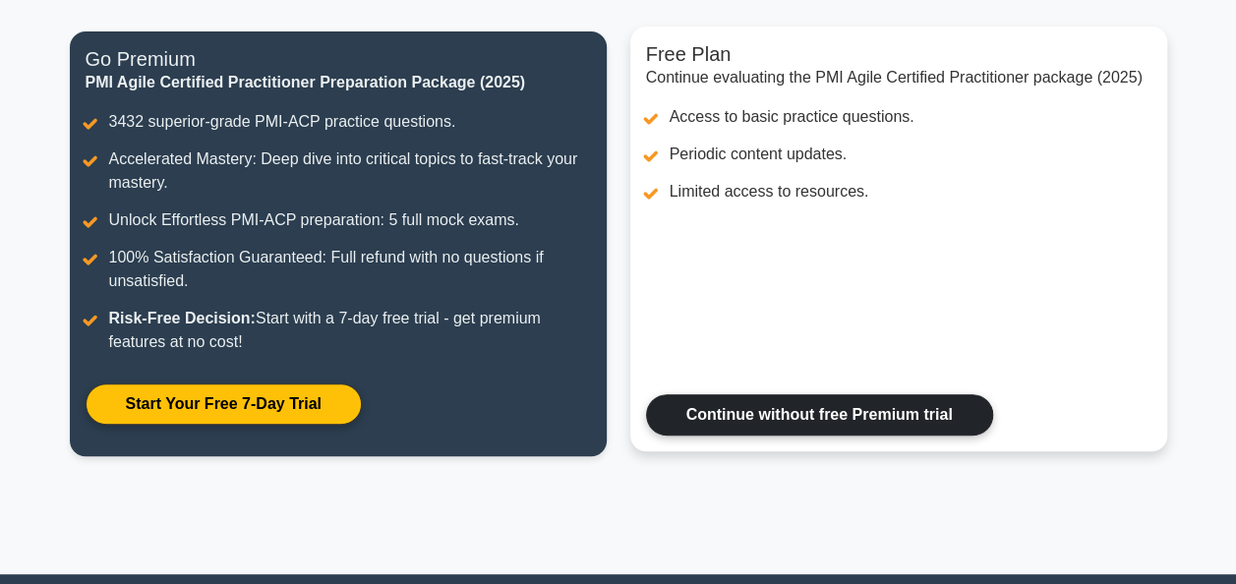
click at [803, 423] on link "Continue without free Premium trial" at bounding box center [819, 414] width 347 height 41
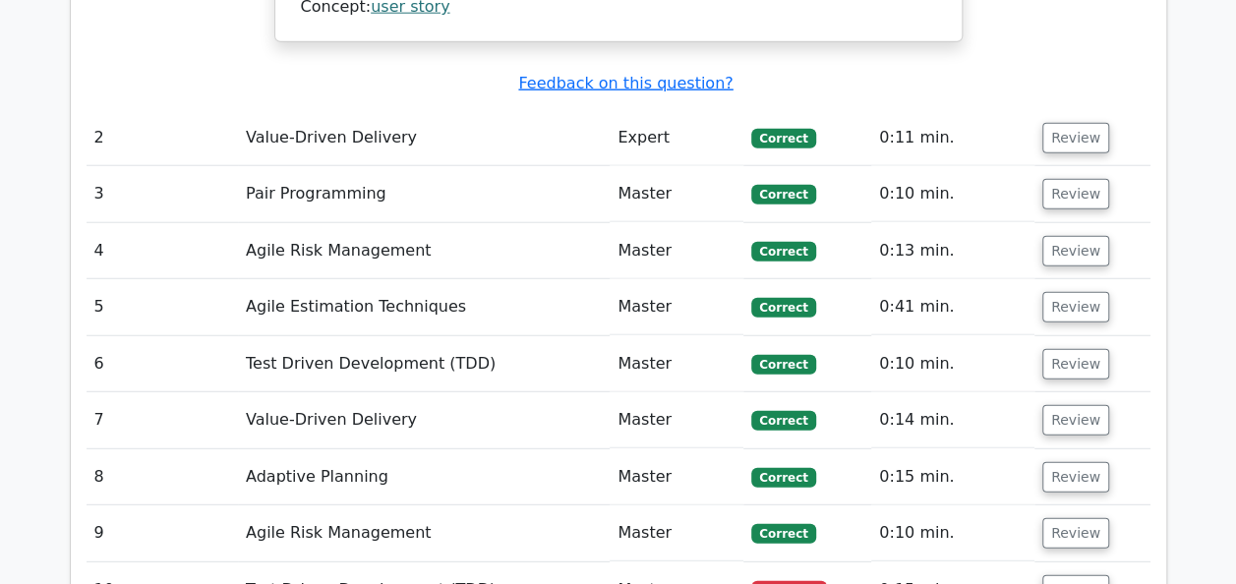
scroll to position [2471, 0]
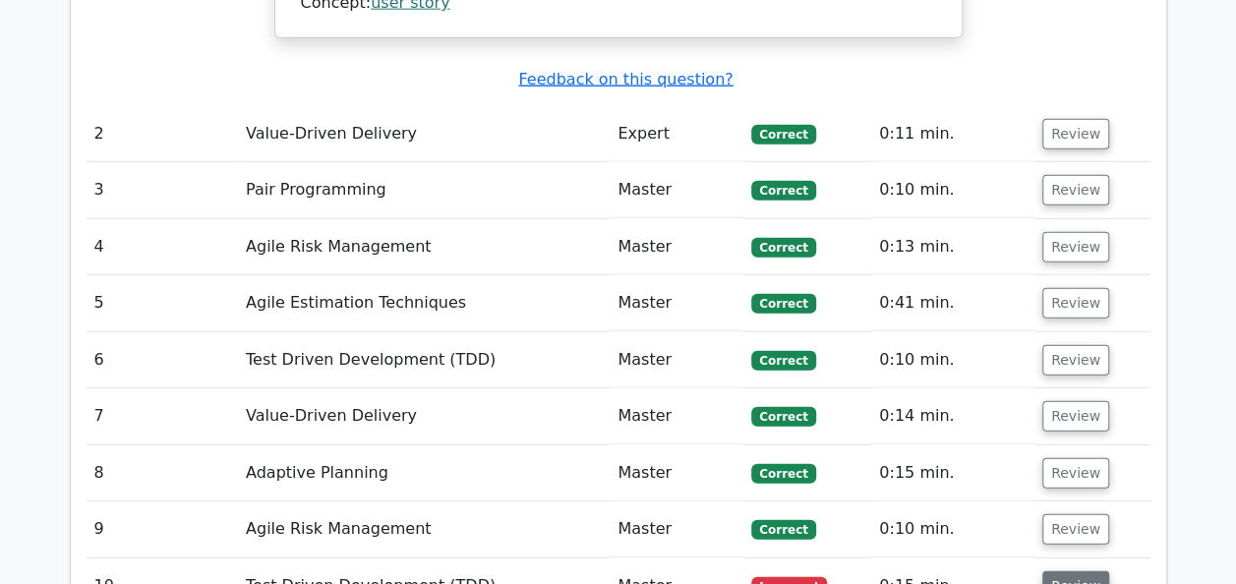
click at [1066, 571] on button "Review" at bounding box center [1075, 586] width 67 height 30
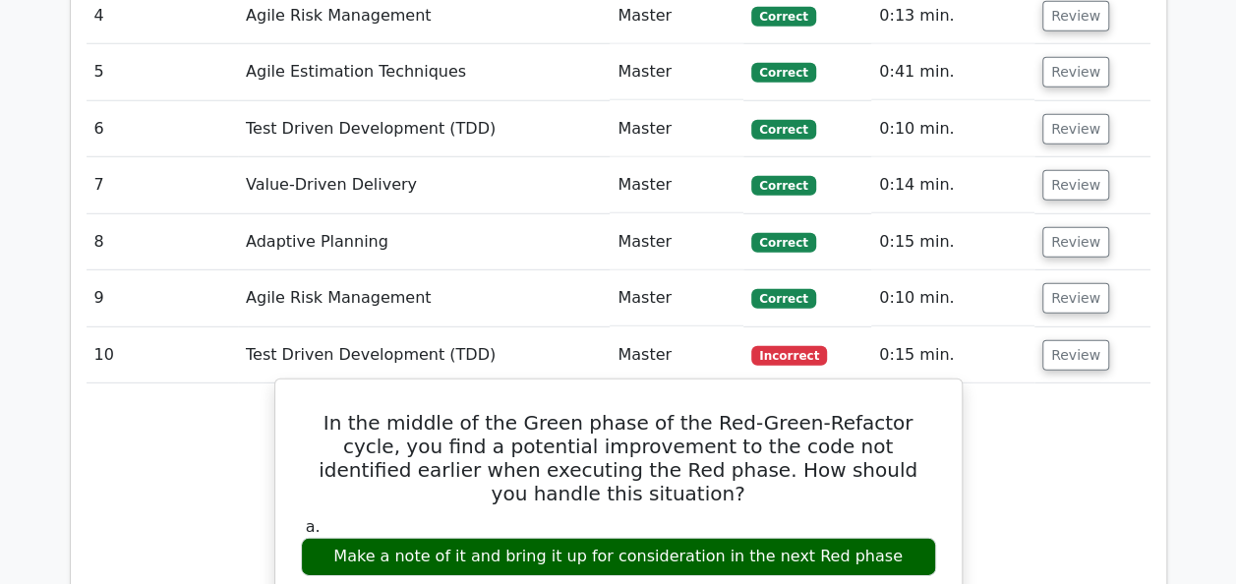
scroll to position [2703, 0]
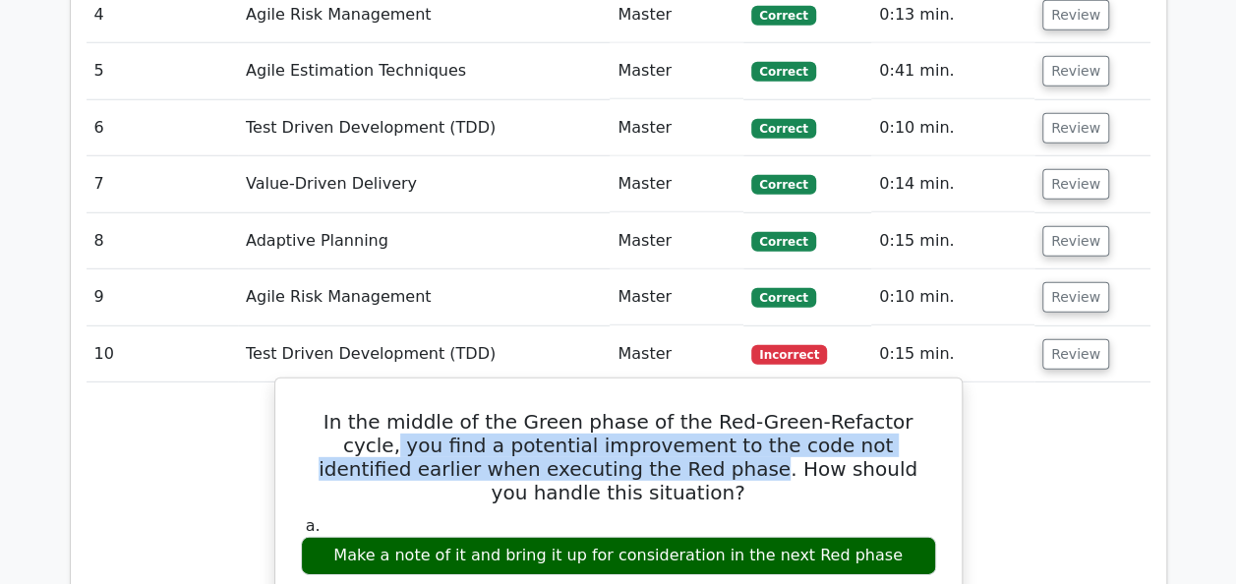
drag, startPoint x: 550, startPoint y: 344, endPoint x: 891, endPoint y: 297, distance: 344.4
click at [891, 410] on h5 "In the middle of the Green phase of the Red-Green-Refactor cycle, you find a po…" at bounding box center [618, 457] width 639 height 94
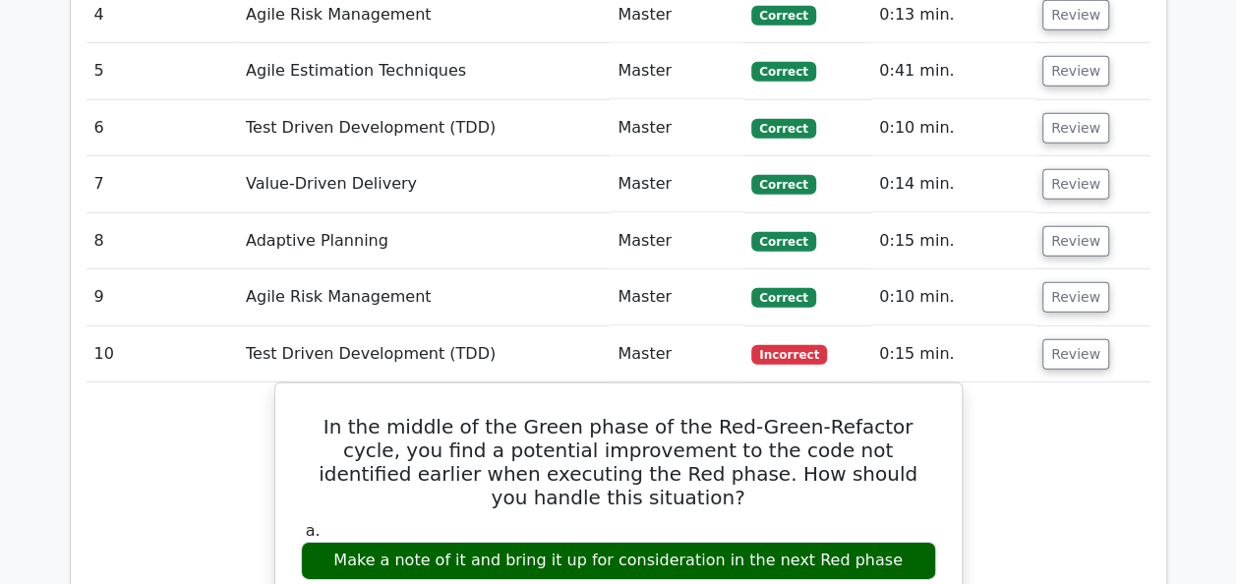
drag, startPoint x: 891, startPoint y: 297, endPoint x: 1073, endPoint y: 421, distance: 220.1
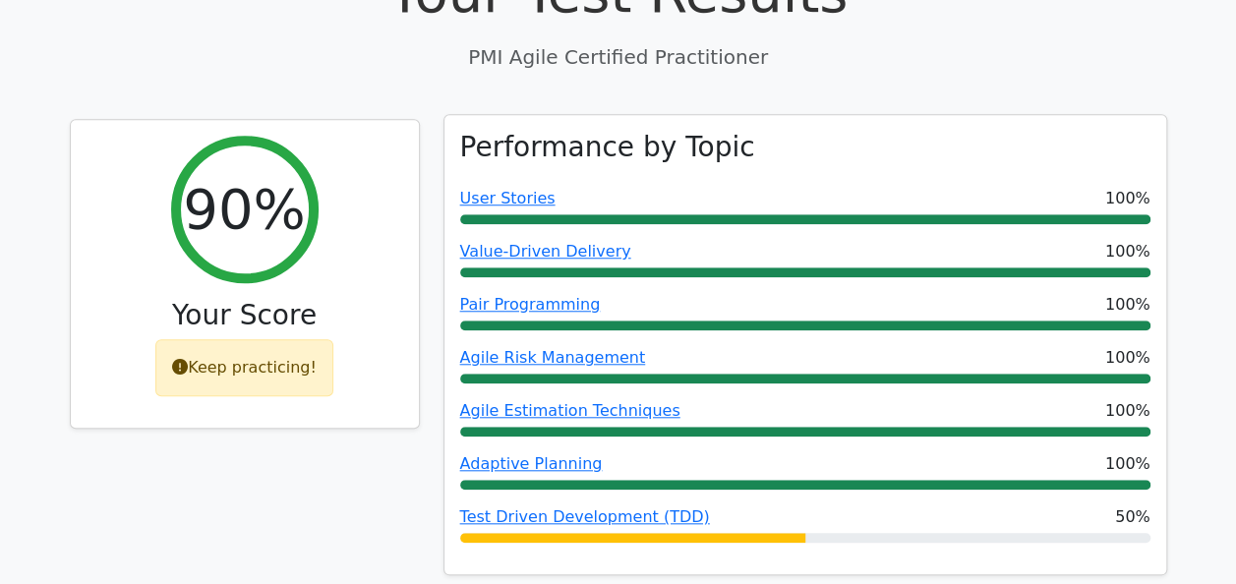
scroll to position [698, 0]
